Goal: Check status: Check status

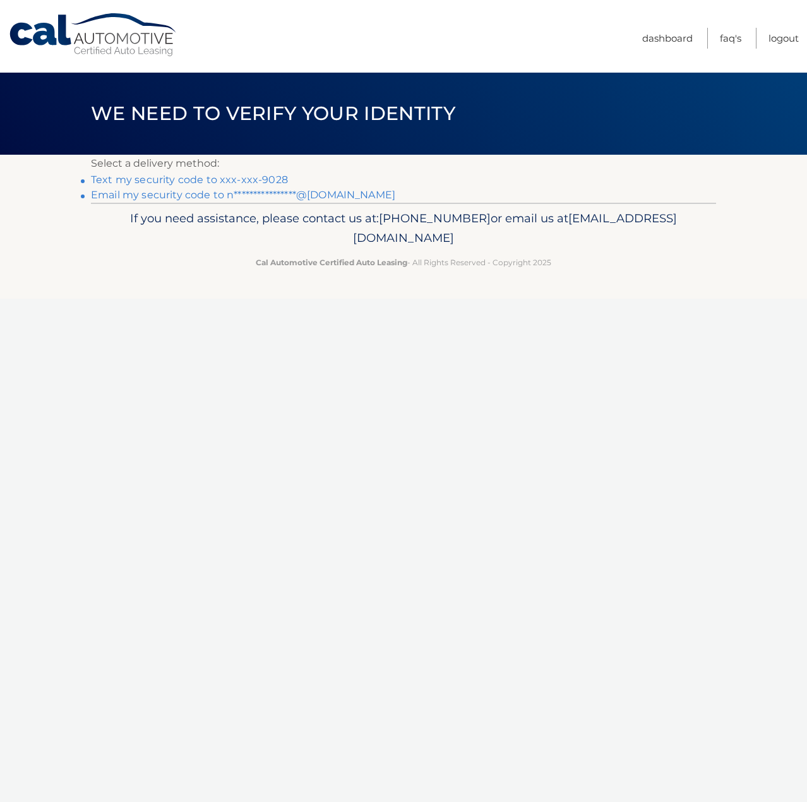
click at [140, 180] on link "Text my security code to xxx-xxx-9028" at bounding box center [189, 180] width 197 height 12
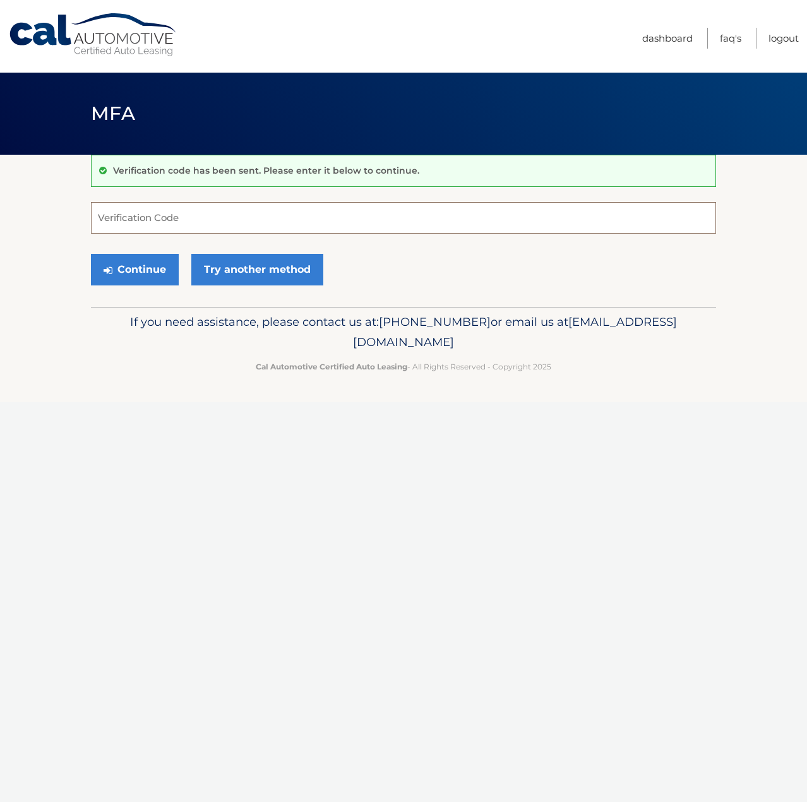
click at [120, 217] on input "Verification Code" at bounding box center [403, 218] width 625 height 32
type input "141927"
click at [136, 268] on button "Continue" at bounding box center [135, 270] width 88 height 32
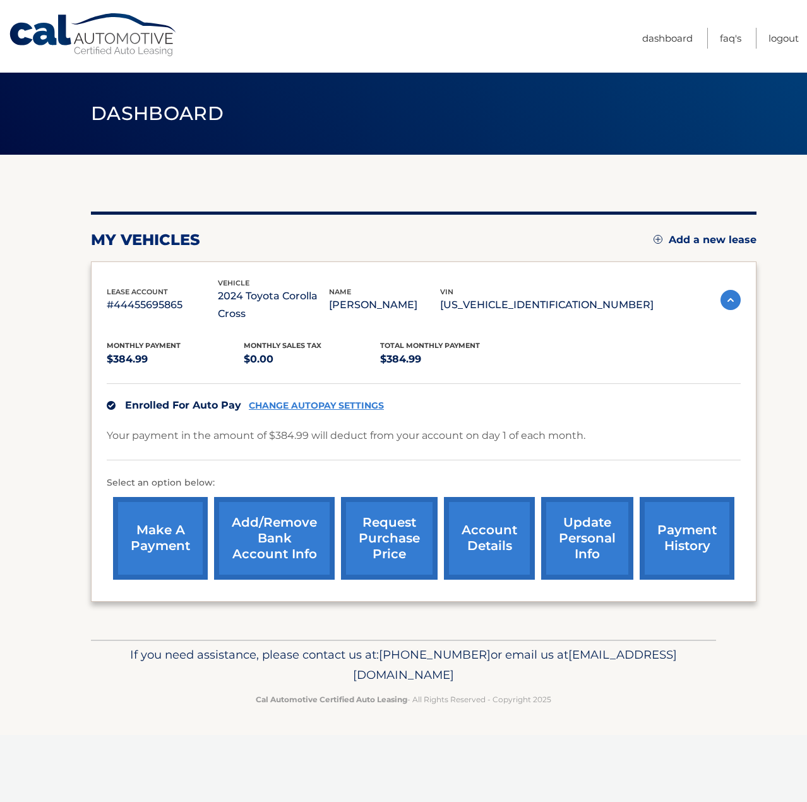
click at [493, 516] on link "account details" at bounding box center [489, 538] width 91 height 83
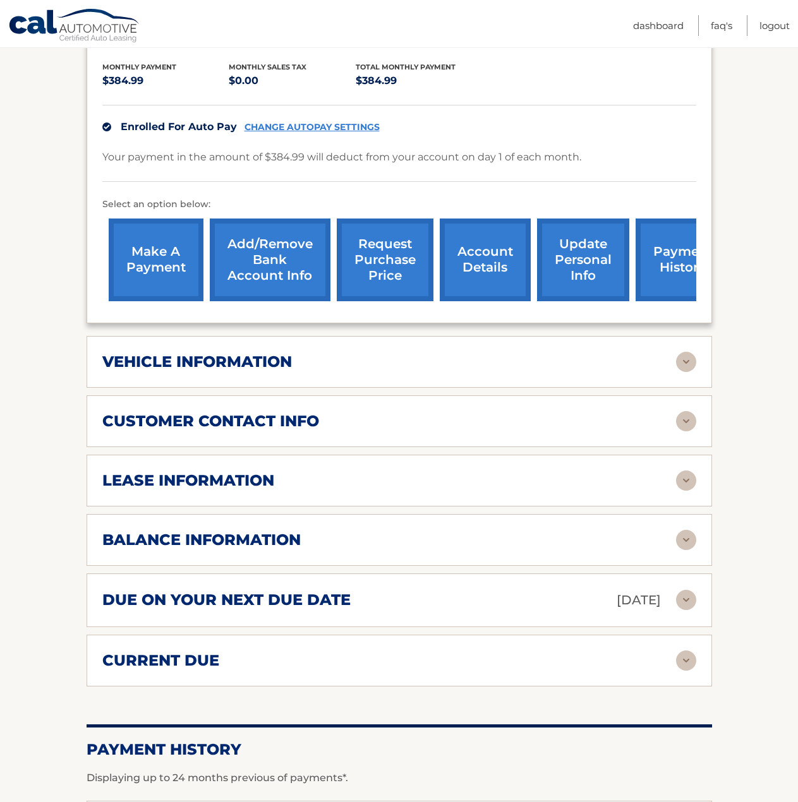
scroll to position [316, 0]
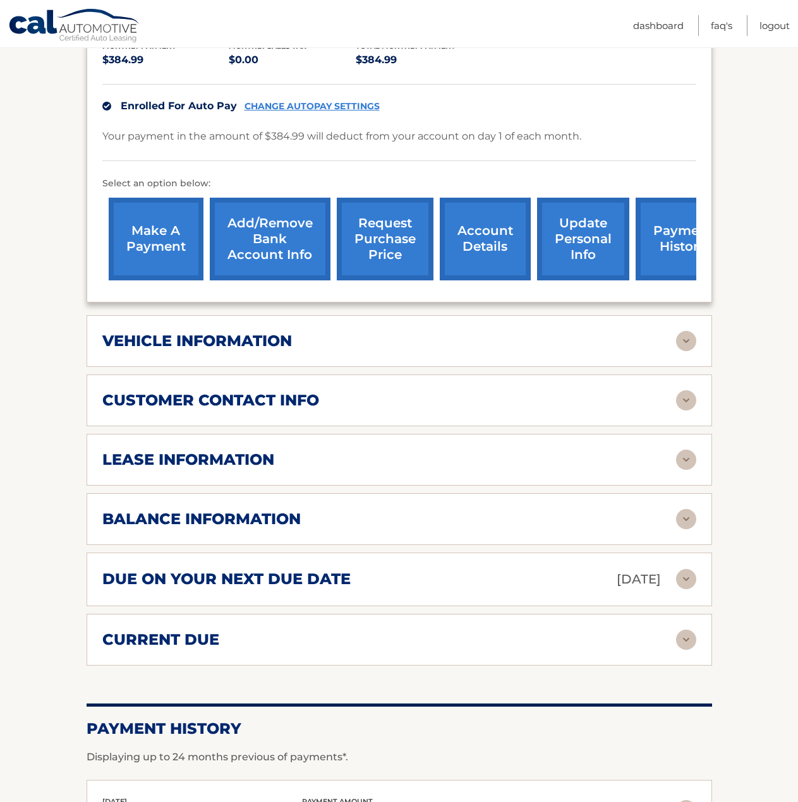
click at [682, 462] on img at bounding box center [686, 460] width 20 height 20
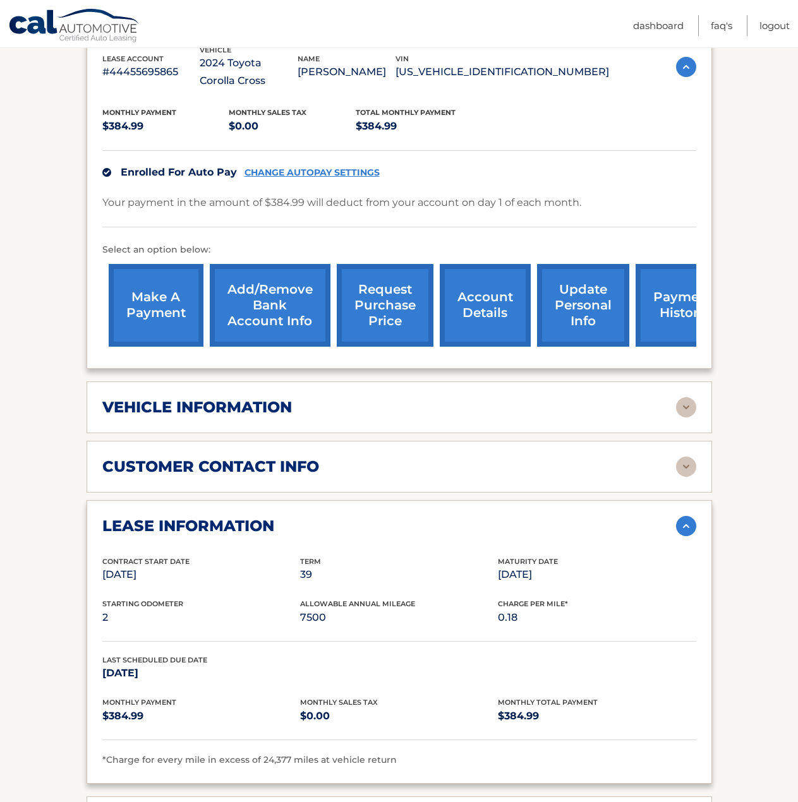
scroll to position [253, 0]
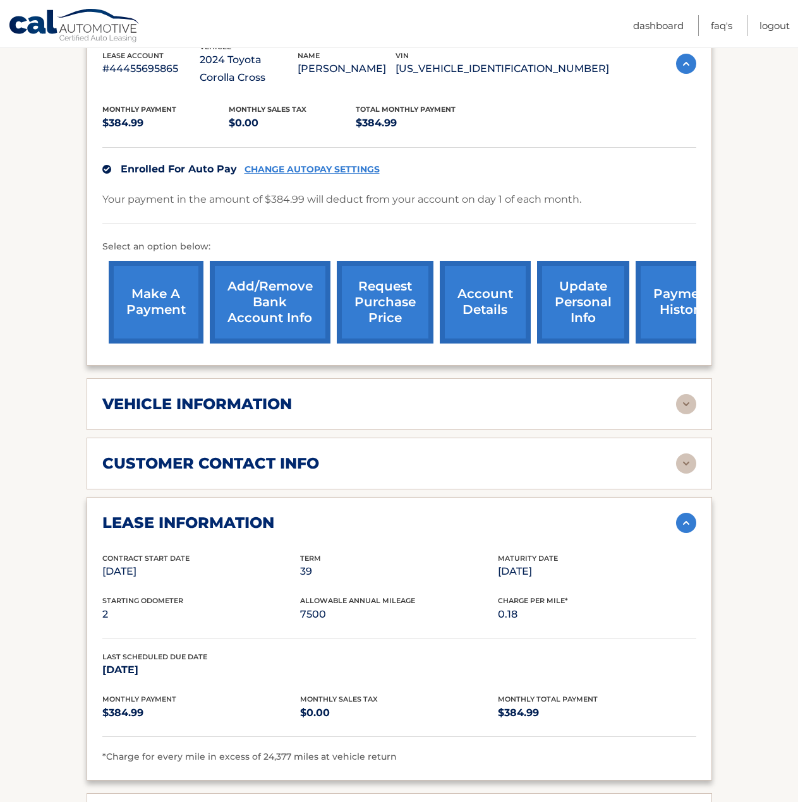
click at [684, 462] on img at bounding box center [686, 463] width 20 height 20
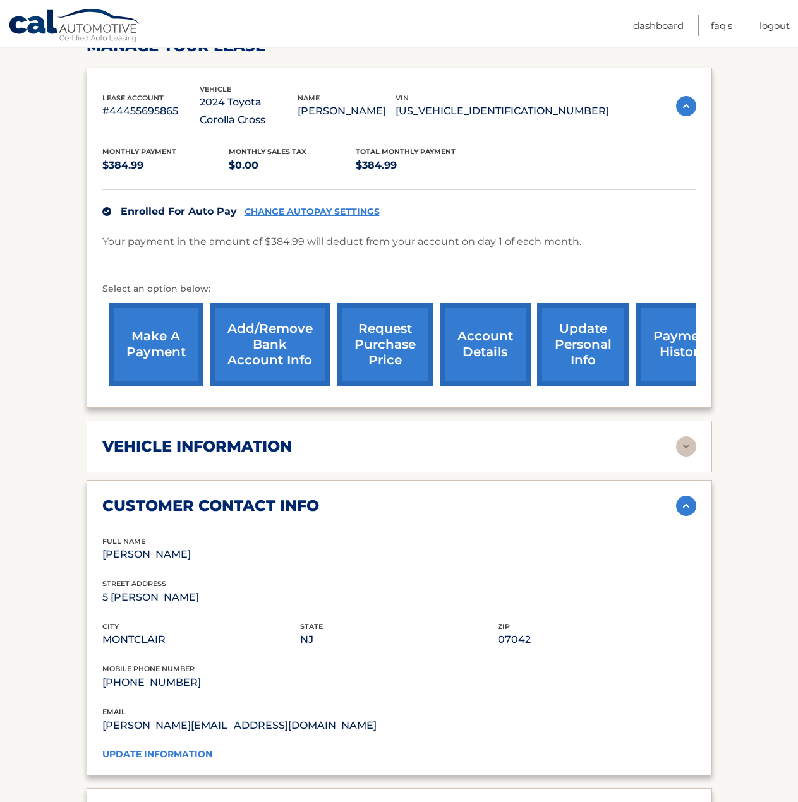
scroll to position [0, 0]
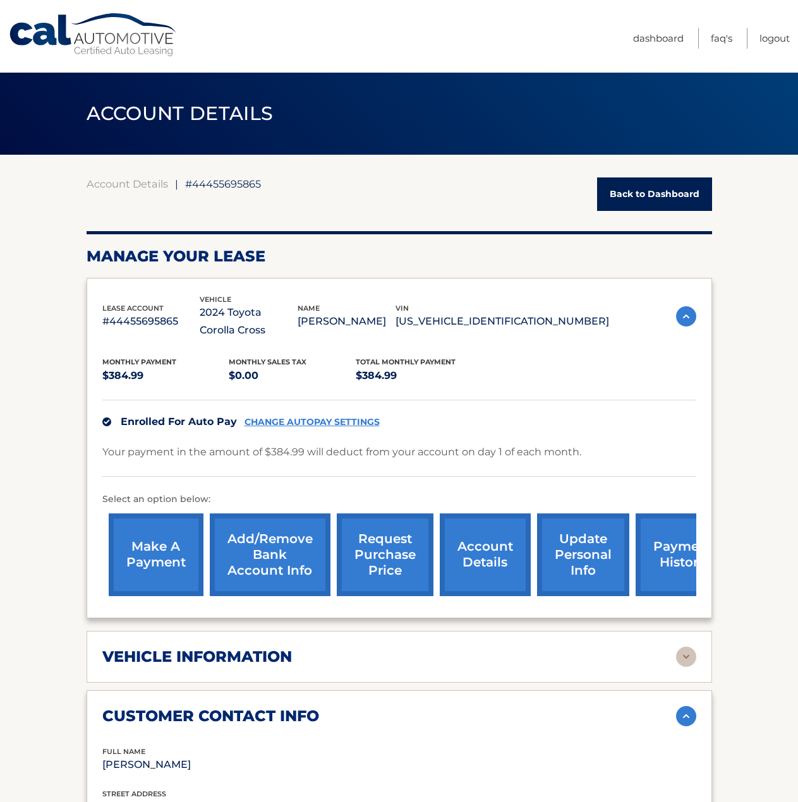
click at [642, 198] on link "Back to Dashboard" at bounding box center [654, 193] width 115 height 33
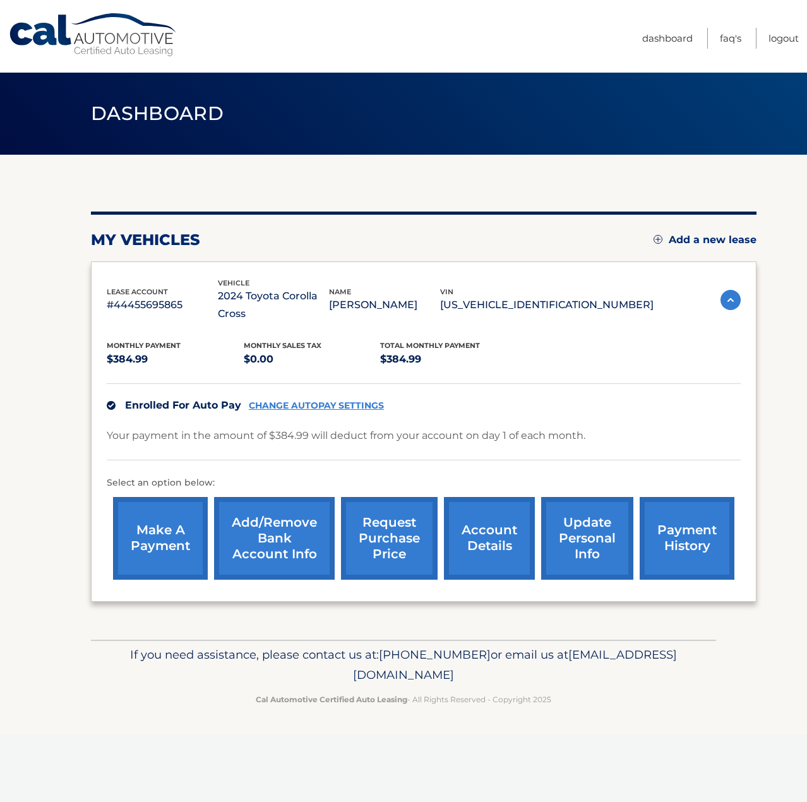
click at [488, 516] on link "account details" at bounding box center [489, 538] width 91 height 83
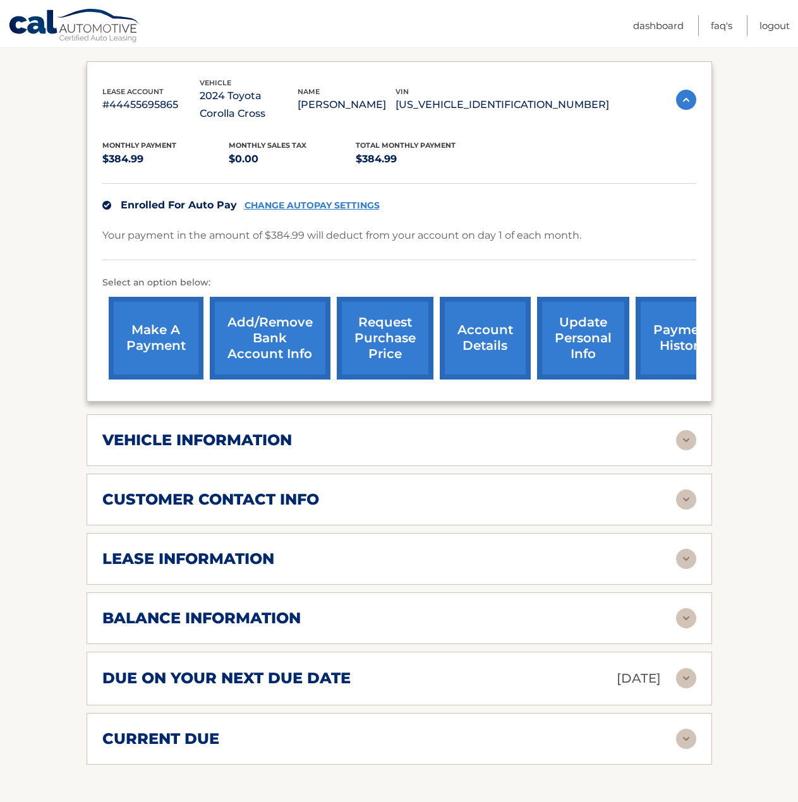
scroll to position [284, 0]
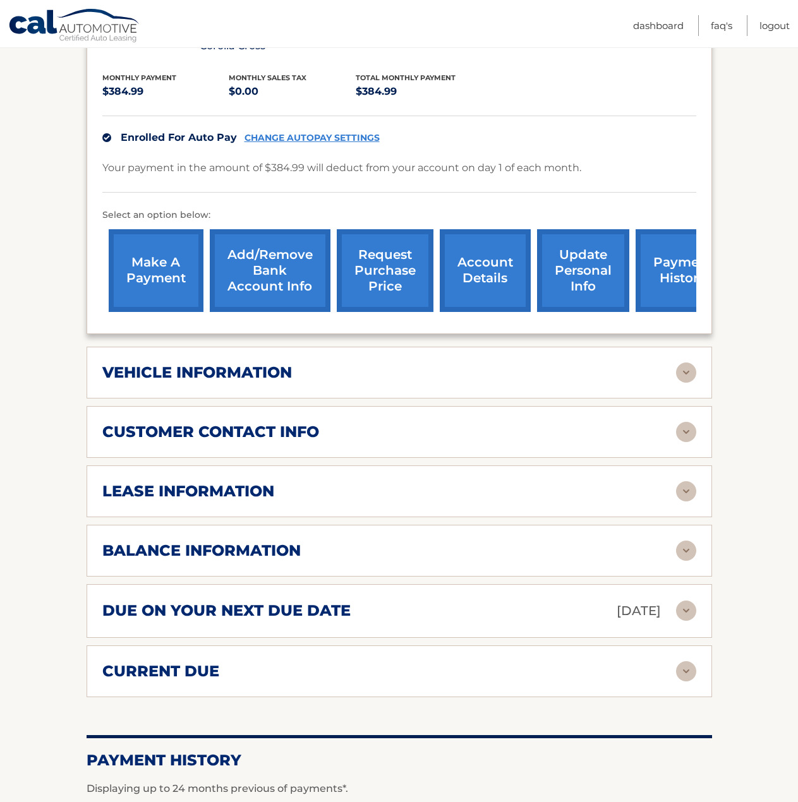
click at [687, 492] on img at bounding box center [686, 491] width 20 height 20
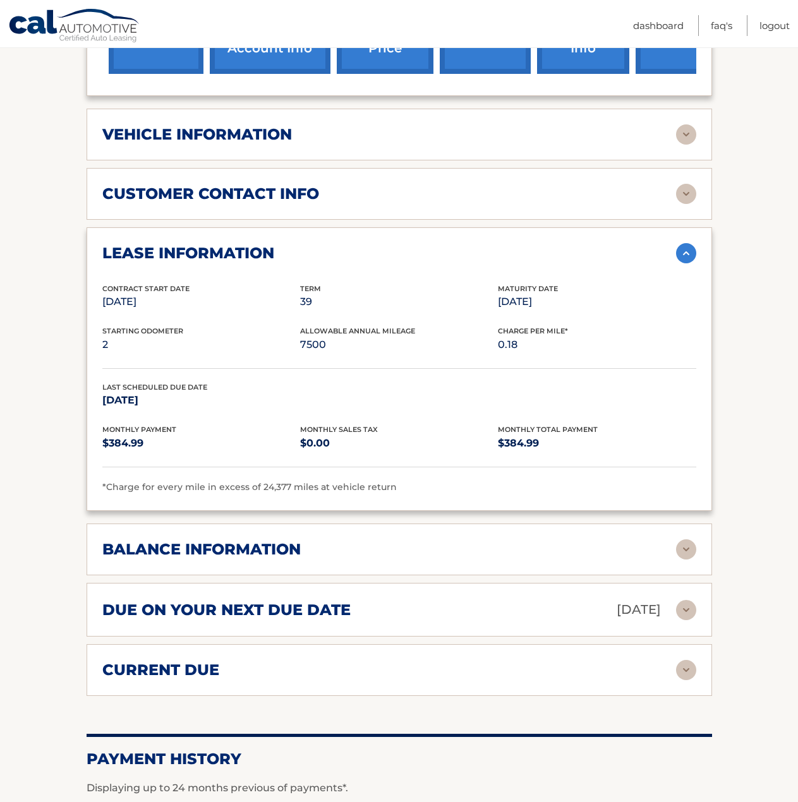
scroll to position [537, 0]
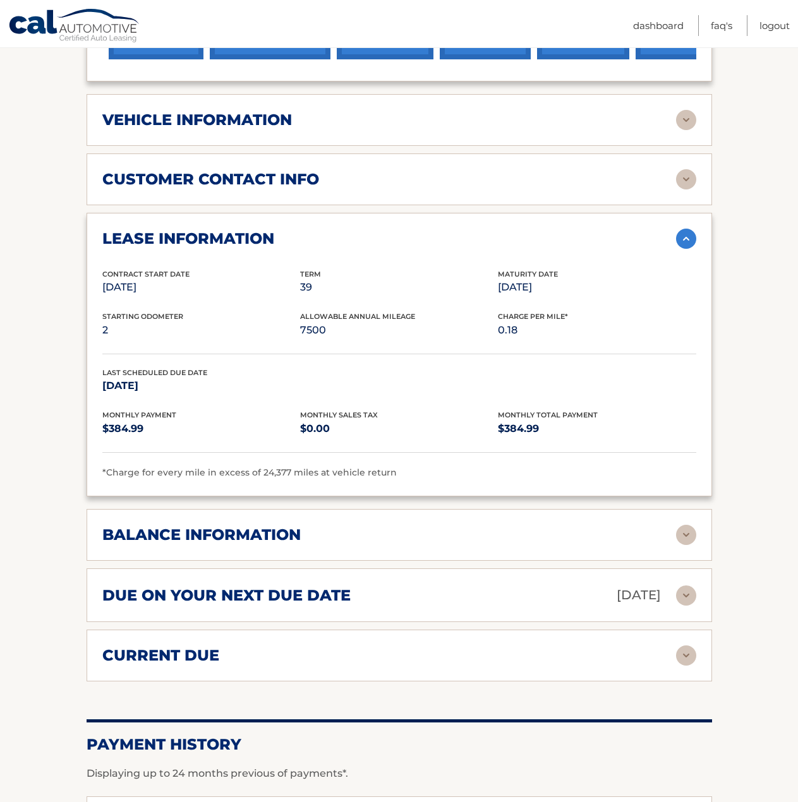
click at [684, 531] on img at bounding box center [686, 535] width 20 height 20
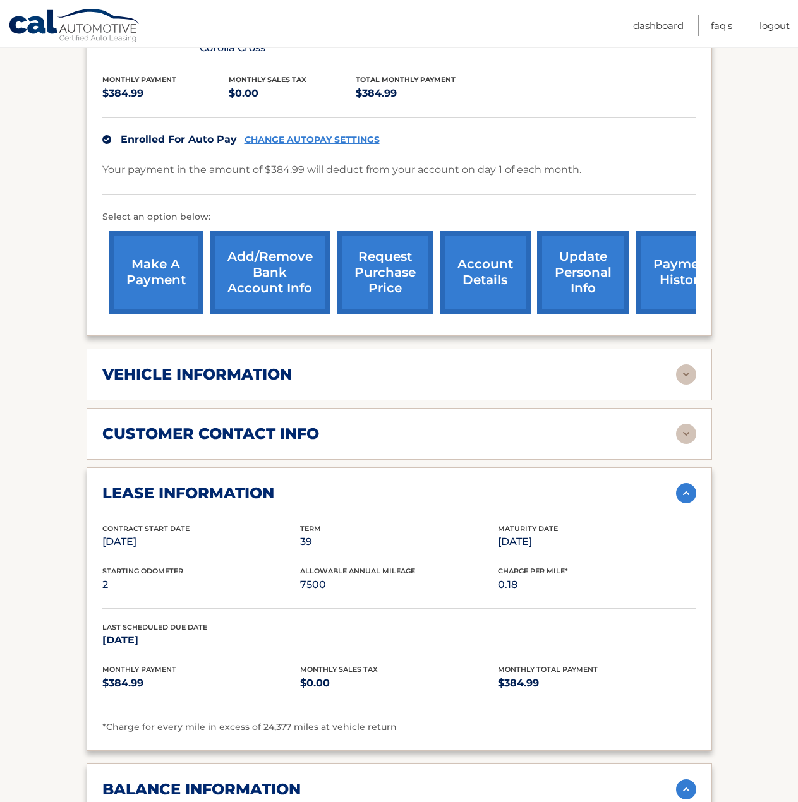
scroll to position [284, 0]
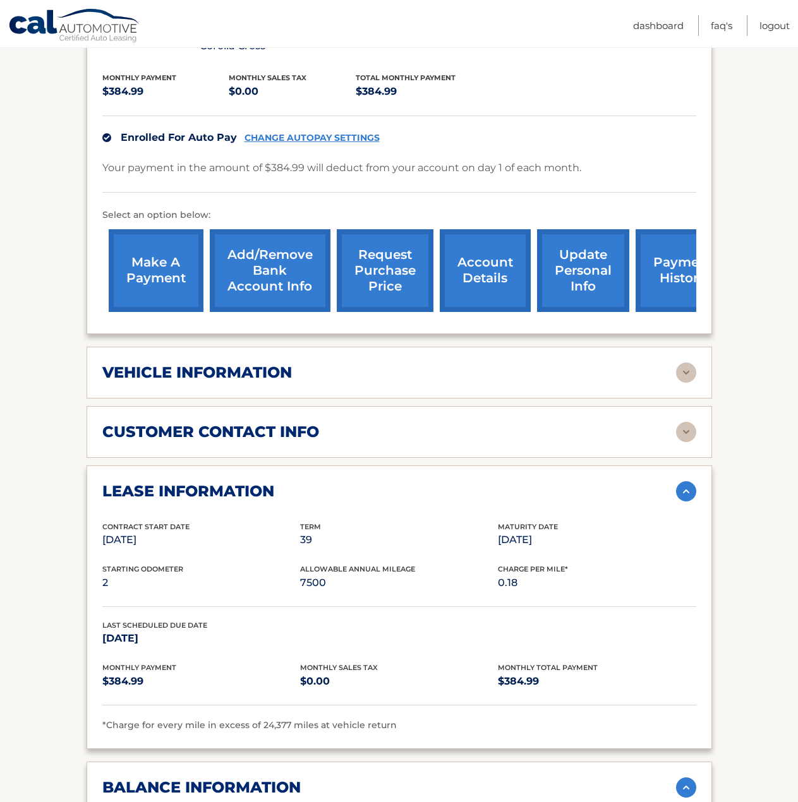
drag, startPoint x: 492, startPoint y: 541, endPoint x: 575, endPoint y: 544, distance: 82.8
click at [575, 544] on div "Contract Start Date Mar 29, 2024 Term 39 Maturity Date Jun 29, 2027" at bounding box center [399, 542] width 594 height 43
copy div "Maturity Date Jun 29, 2027"
click at [772, 26] on link "Logout" at bounding box center [774, 25] width 30 height 21
